Goal: Task Accomplishment & Management: Use online tool/utility

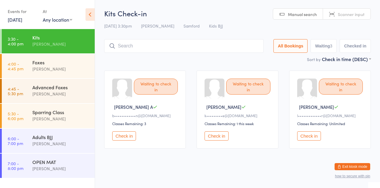
click at [53, 65] on div "Foxes" at bounding box center [60, 62] width 57 height 7
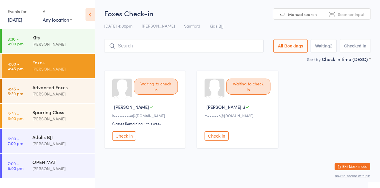
click at [51, 90] on div "Advanced Foxes" at bounding box center [60, 87] width 57 height 7
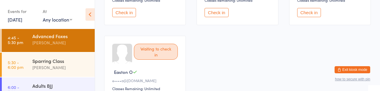
scroll to position [52, 0]
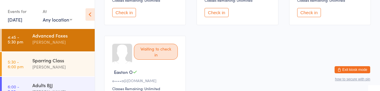
click at [44, 64] on div "Sparring Class" at bounding box center [60, 60] width 57 height 7
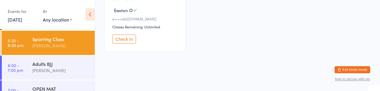
scroll to position [76, 0]
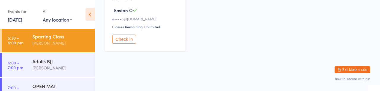
click at [43, 65] on div "Adults BJJ" at bounding box center [60, 61] width 57 height 7
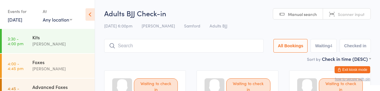
click at [38, 38] on div "Kits" at bounding box center [60, 37] width 57 height 7
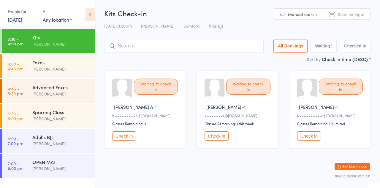
click at [157, 53] on input "search" at bounding box center [183, 46] width 159 height 14
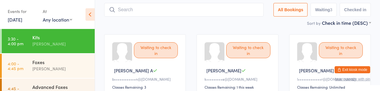
scroll to position [43, 0]
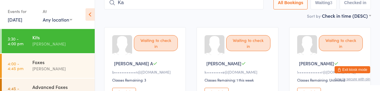
type input "K"
type input "Branco"
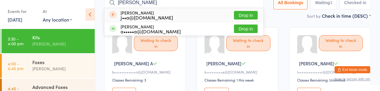
click at [234, 33] on button "Drop in" at bounding box center [246, 29] width 24 height 9
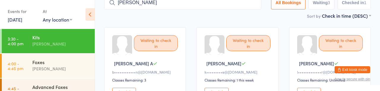
type input "Nicholas"
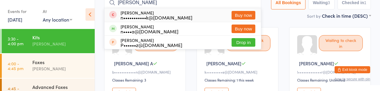
click at [231, 47] on button "Drop in" at bounding box center [243, 42] width 24 height 9
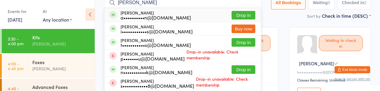
type input "Isaac"
click at [231, 20] on button "Drop in" at bounding box center [243, 15] width 24 height 9
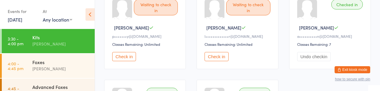
scroll to position [168, 0]
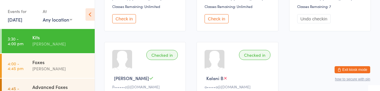
click at [136, 23] on button "Check in" at bounding box center [124, 18] width 24 height 9
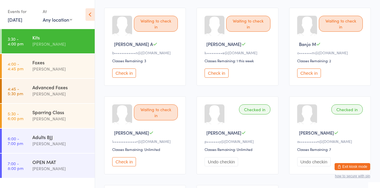
scroll to position [62, 0]
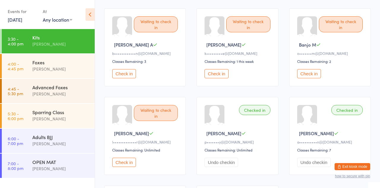
click at [129, 78] on button "Check in" at bounding box center [124, 73] width 24 height 9
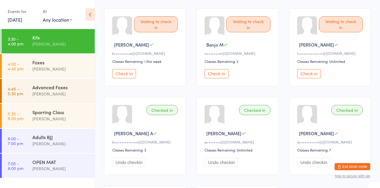
click at [223, 78] on button "Check in" at bounding box center [216, 73] width 24 height 9
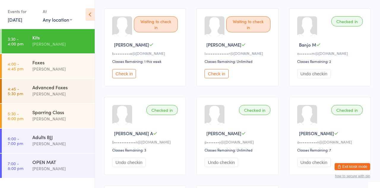
click at [76, 43] on div "[PERSON_NAME]" at bounding box center [60, 44] width 57 height 7
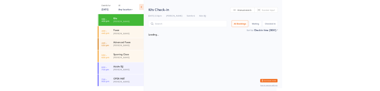
scroll to position [0, 0]
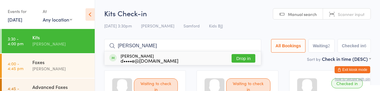
type input "Humphrey j"
click at [178, 63] on div "d••••e@forwomen.net.au" at bounding box center [149, 60] width 58 height 5
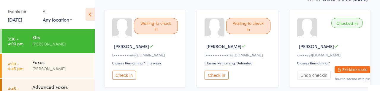
scroll to position [61, 0]
click at [273, 87] on div "Waiting to check in Rory S l•••••••••••••r@outlook.com Classes Remaining: Unlim…" at bounding box center [237, 49] width 82 height 78
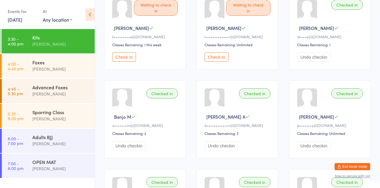
scroll to position [79, 0]
click at [220, 61] on button "Check in" at bounding box center [216, 56] width 24 height 9
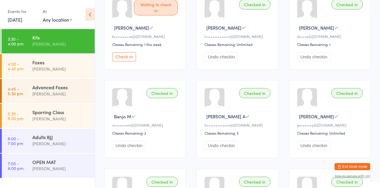
click at [20, 71] on time "4:00 - 4:45 pm" at bounding box center [16, 65] width 16 height 9
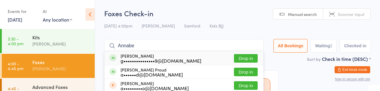
type input "Annabe"
click at [131, 59] on div "Annabelle George g•••••••••••••••9@yahoo.com" at bounding box center [160, 58] width 81 height 9
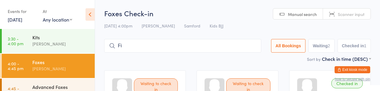
type input "F"
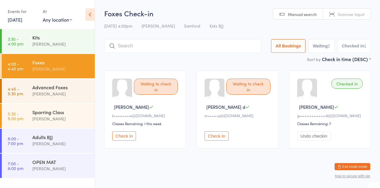
scroll to position [11, 0]
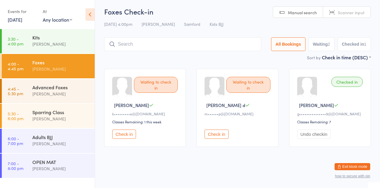
click at [71, 97] on div "[PERSON_NAME]" at bounding box center [60, 93] width 57 height 7
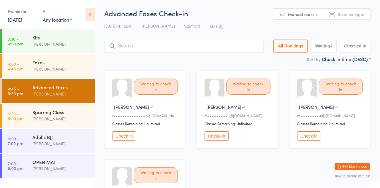
click at [212, 50] on input "search" at bounding box center [183, 46] width 159 height 14
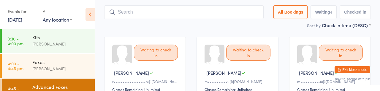
scroll to position [43, 0]
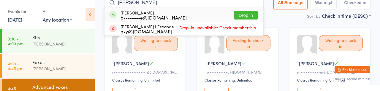
type input "Finn"
click at [234, 20] on button "Drop in" at bounding box center [246, 15] width 24 height 9
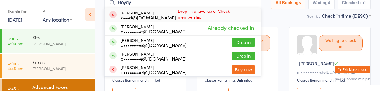
type input "Boydy"
click at [231, 47] on button "Drop in" at bounding box center [243, 42] width 24 height 9
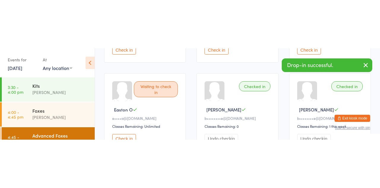
scroll to position [124, 0]
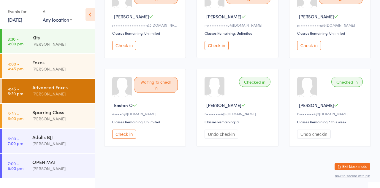
click at [64, 66] on div "Foxes" at bounding box center [60, 62] width 57 height 7
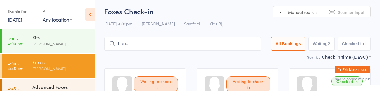
scroll to position [2, 0]
type input "Londyn"
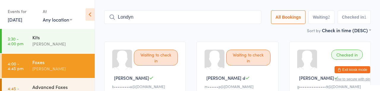
scroll to position [29, 0]
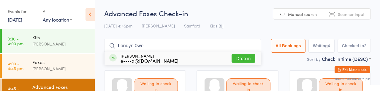
type input "Londyn 0wen"
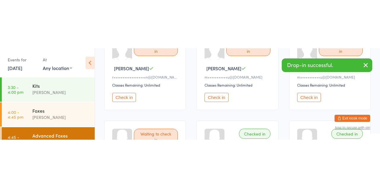
scroll to position [87, 0]
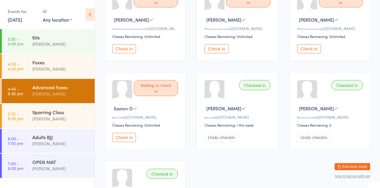
click at [133, 53] on button "Check in" at bounding box center [124, 48] width 24 height 9
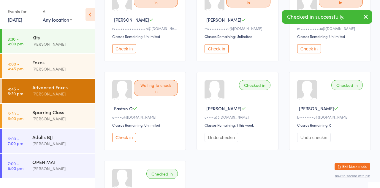
scroll to position [184, 0]
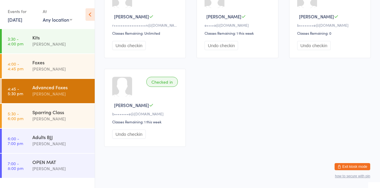
click at [68, 71] on div "[PERSON_NAME]" at bounding box center [60, 69] width 57 height 7
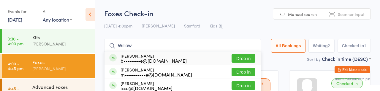
type input "Willow"
click at [231, 61] on button "Drop in" at bounding box center [243, 58] width 24 height 9
